Goal: Information Seeking & Learning: Learn about a topic

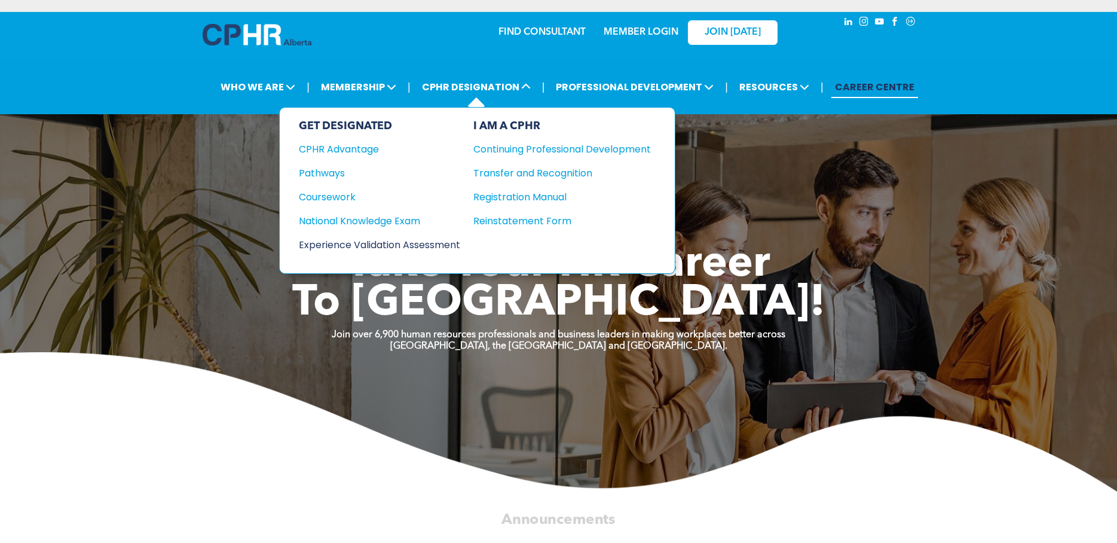
click at [415, 242] on div "Experience Validation Assessment" at bounding box center [371, 244] width 145 height 15
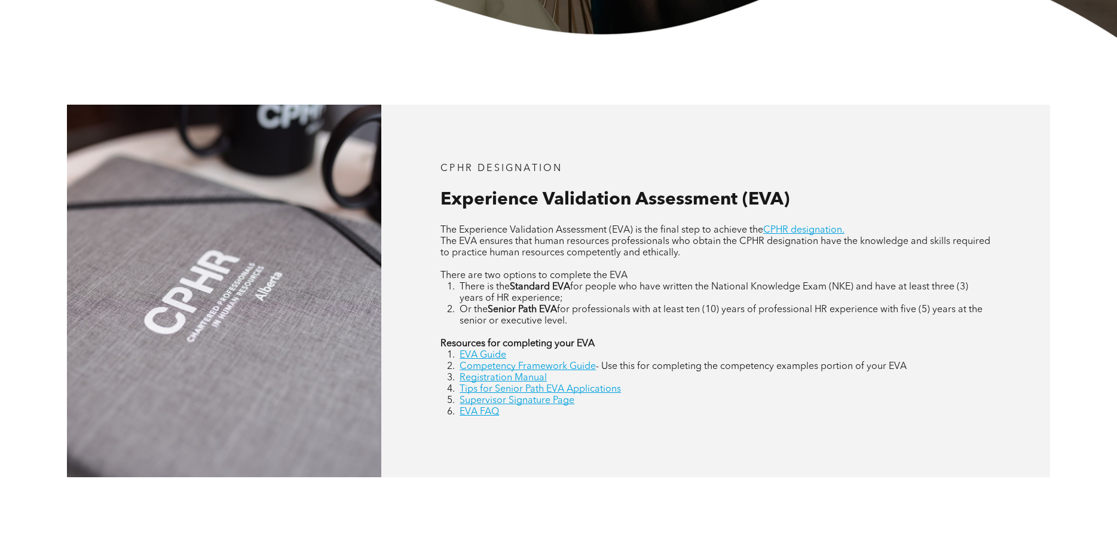
scroll to position [478, 0]
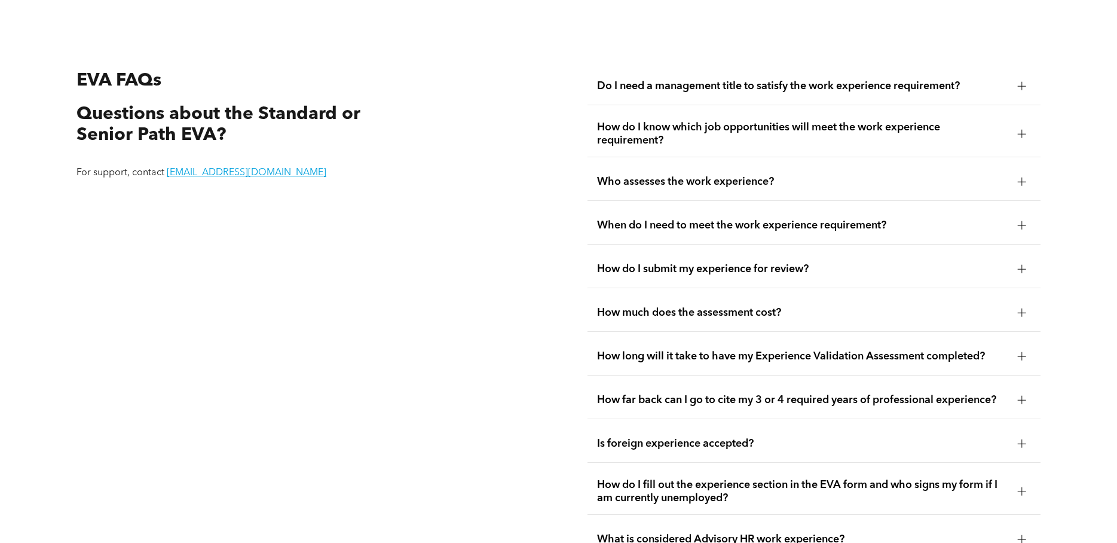
scroll to position [2232, 0]
click at [1018, 82] on div at bounding box center [1022, 86] width 8 height 8
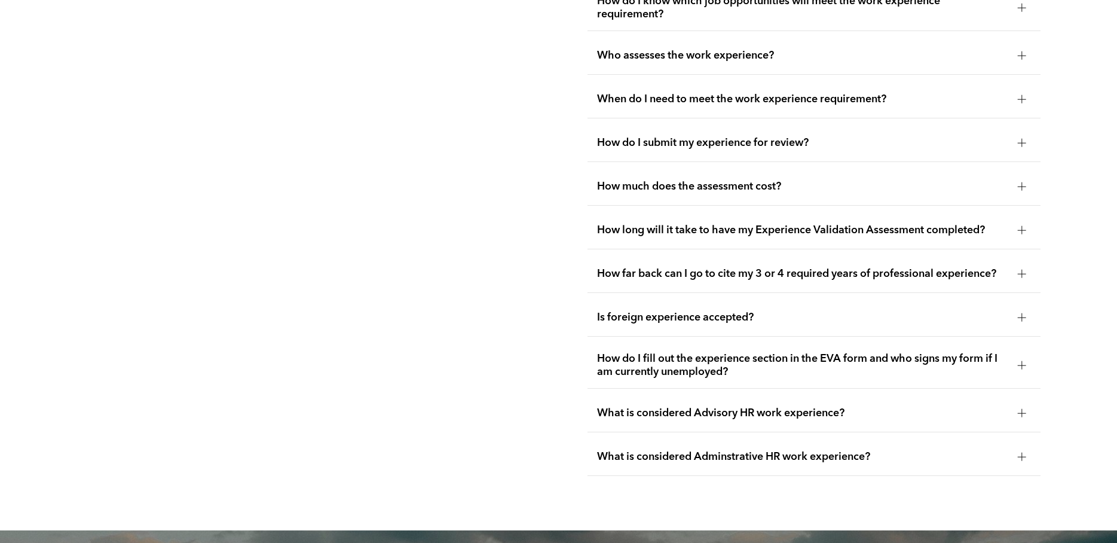
scroll to position [2471, 0]
